Goal: Transaction & Acquisition: Subscribe to service/newsletter

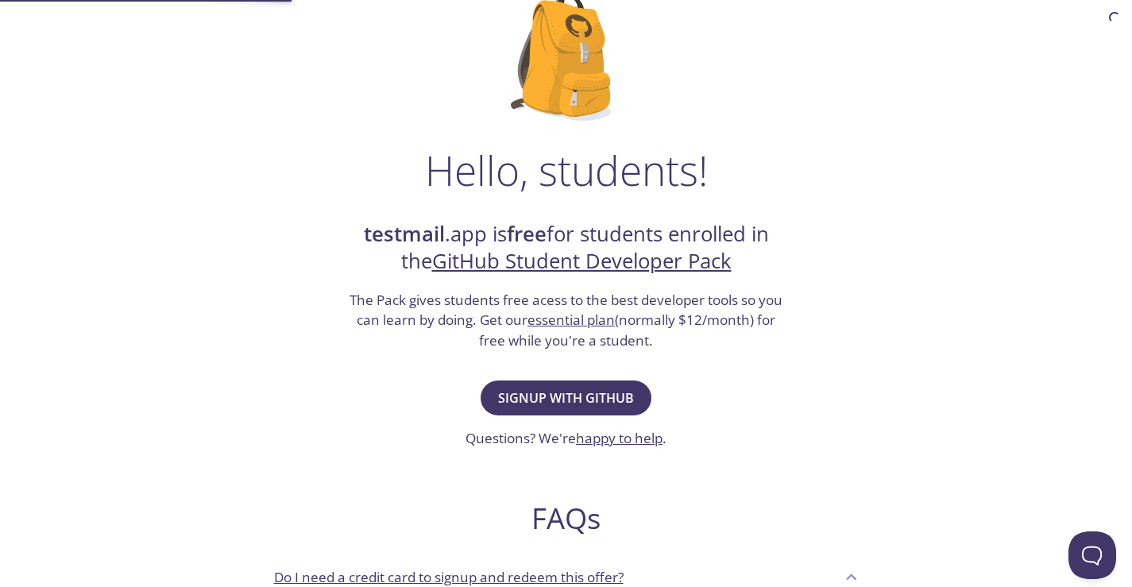
scroll to position [159, 0]
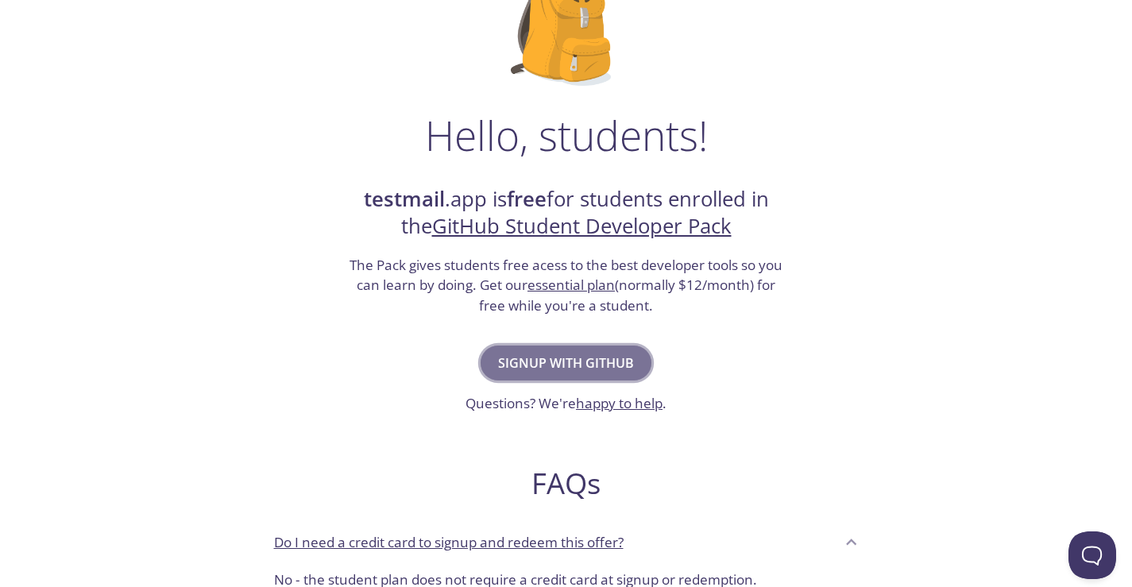
click at [567, 357] on span "Signup with GitHub" at bounding box center [566, 363] width 136 height 22
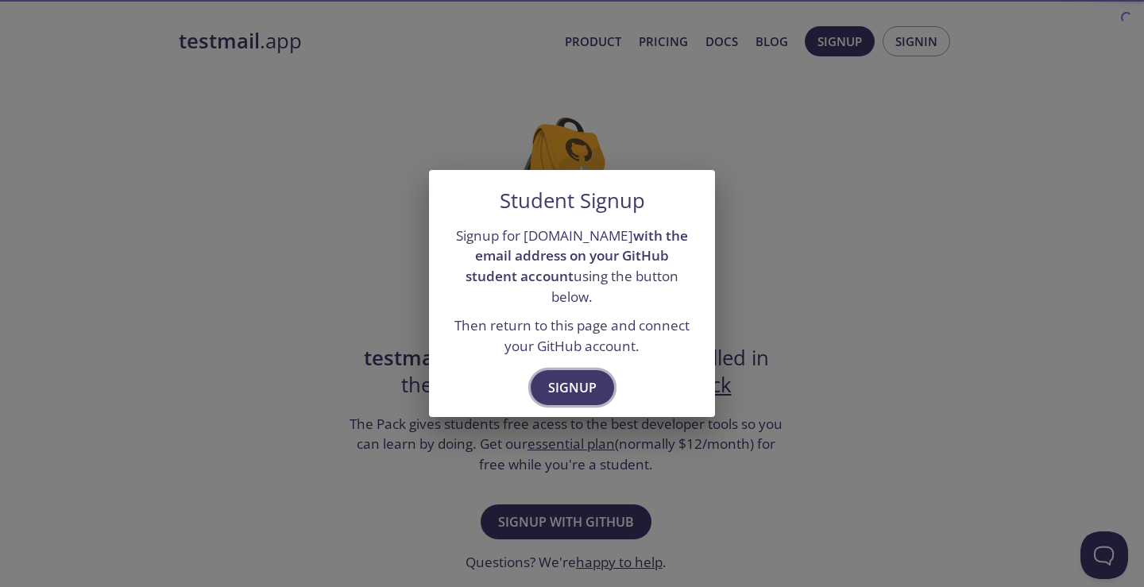
click at [585, 384] on span "Signup" at bounding box center [572, 387] width 48 height 22
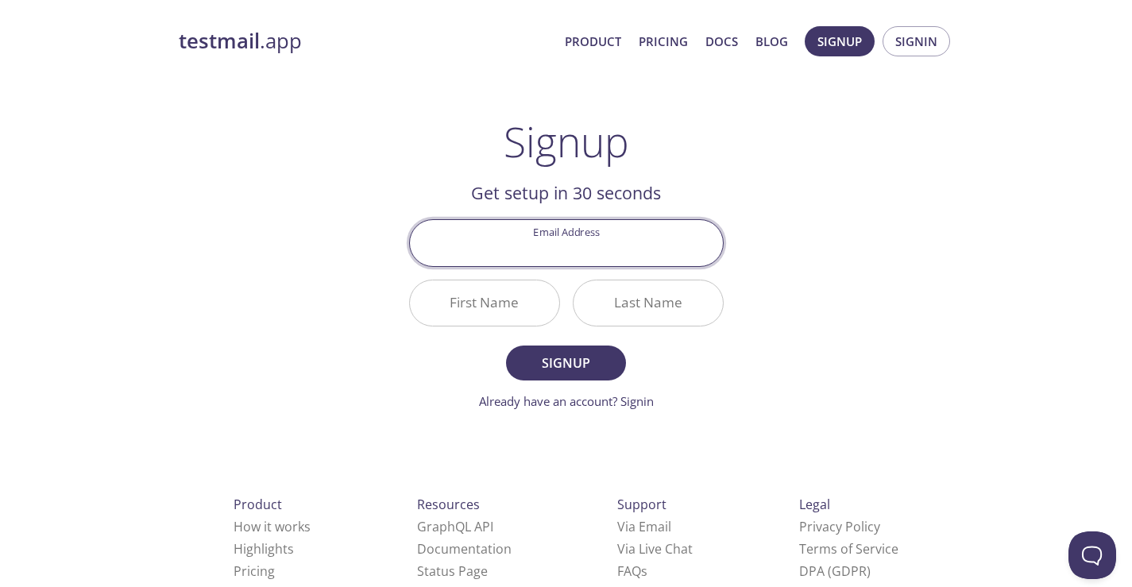
click at [548, 236] on input "Email Address" at bounding box center [566, 242] width 313 height 45
type input "[EMAIL_ADDRESS][DOMAIN_NAME]"
click at [496, 300] on input "First Name" at bounding box center [484, 302] width 149 height 45
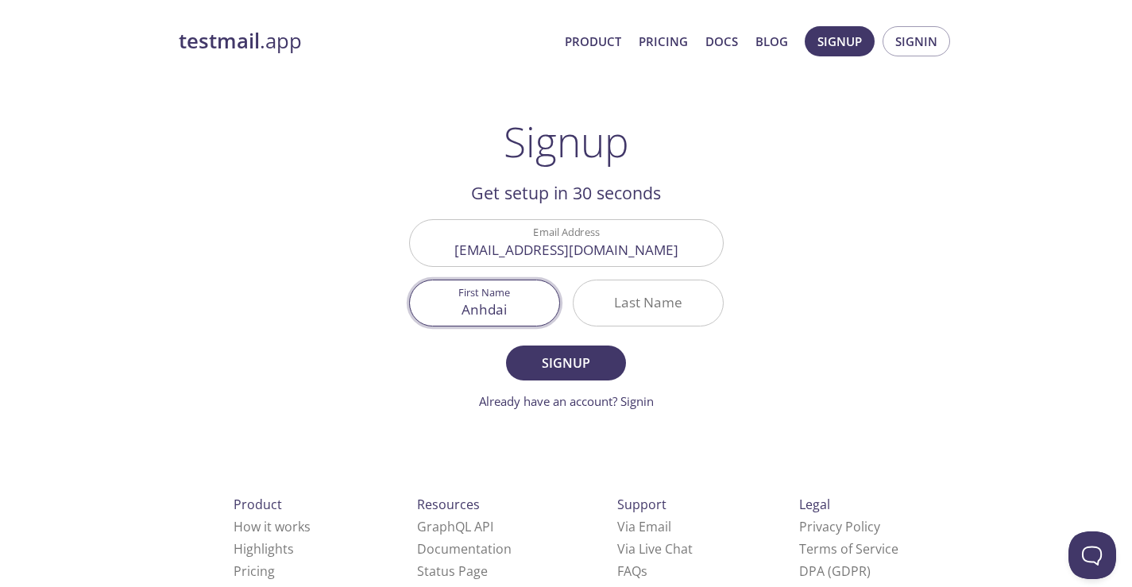
type input "Anhdai"
click at [650, 291] on input "Last Name" at bounding box center [647, 302] width 149 height 45
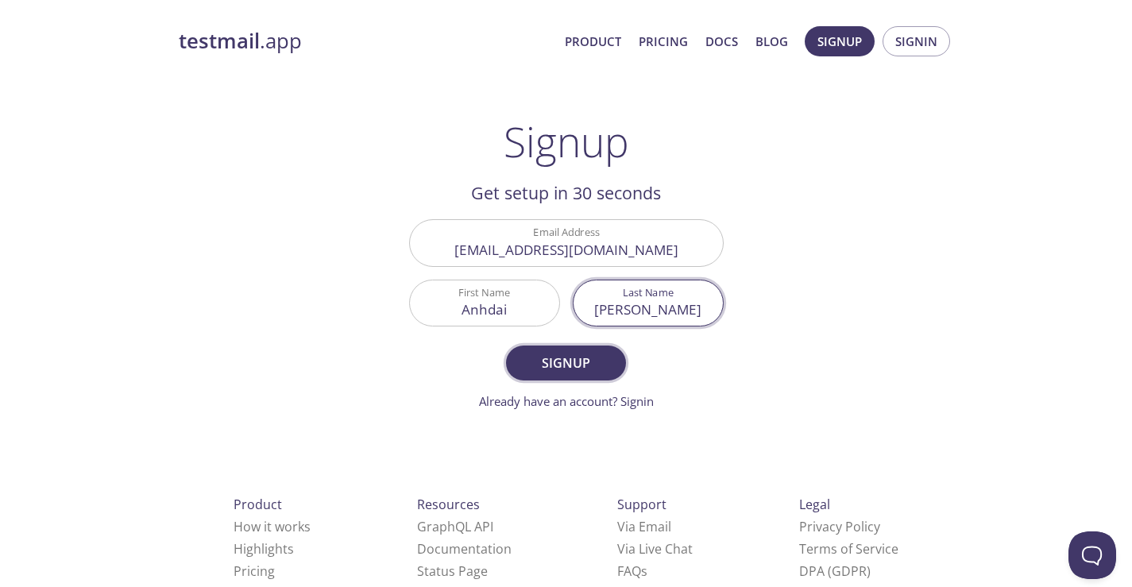
type input "[PERSON_NAME]"
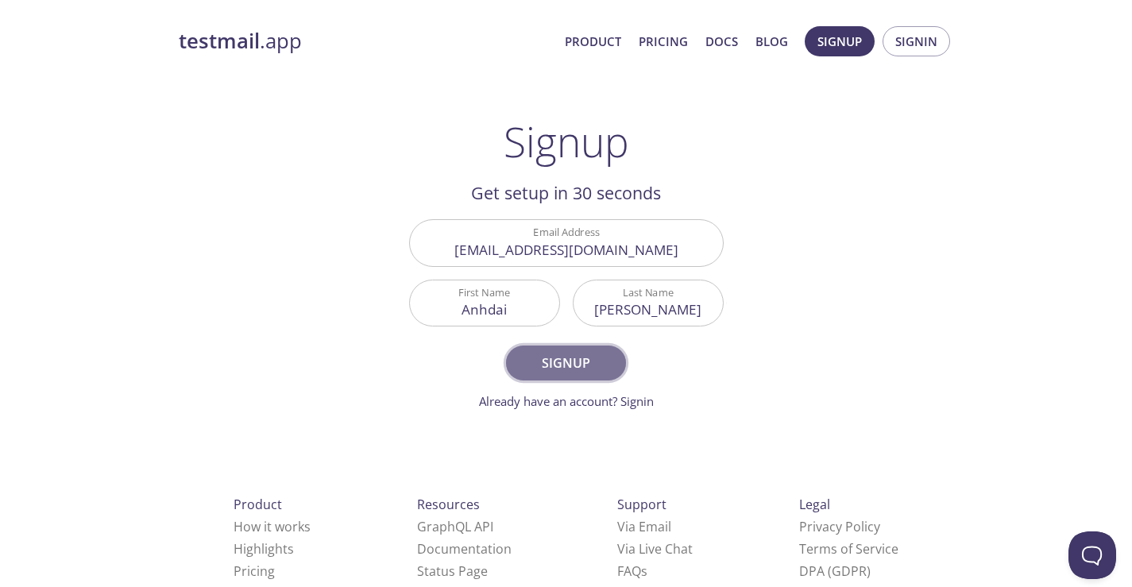
click at [564, 364] on span "Signup" at bounding box center [565, 363] width 84 height 22
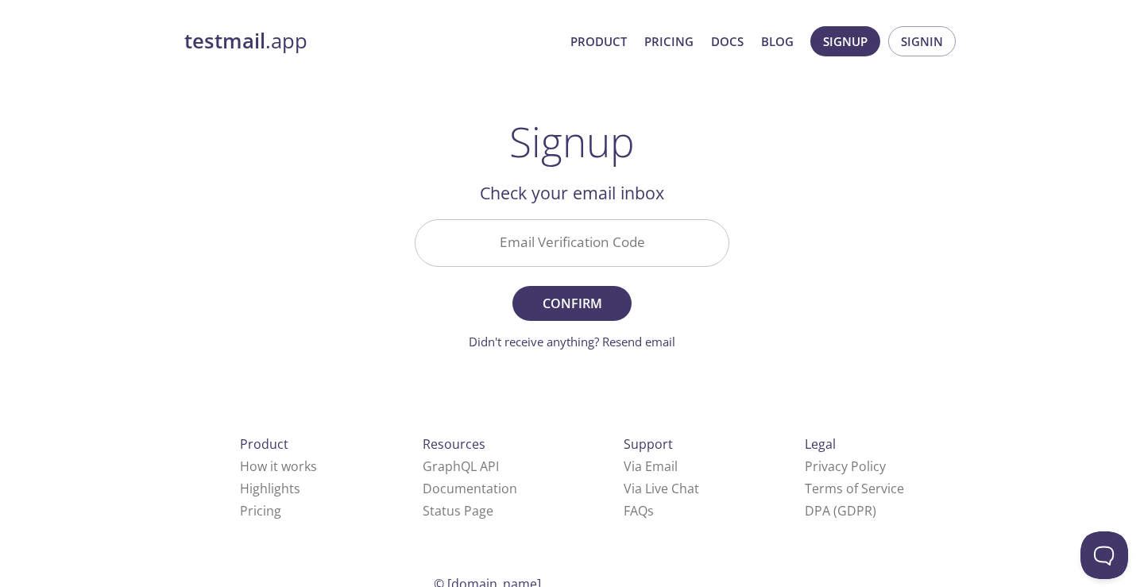
click at [587, 236] on input "Email Verification Code" at bounding box center [571, 242] width 313 height 45
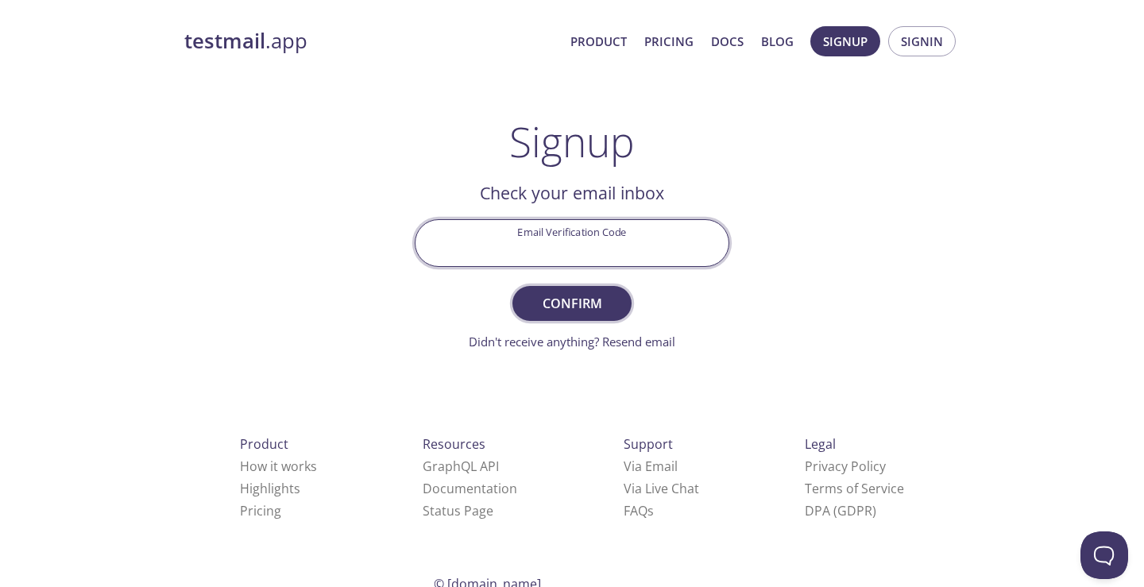
paste input "98RF72S"
type input "98RF72S"
click at [576, 305] on span "Confirm" at bounding box center [572, 303] width 84 height 22
